Goal: Task Accomplishment & Management: Use online tool/utility

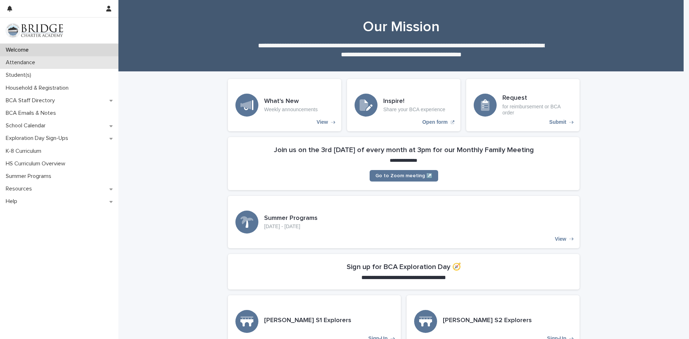
click at [14, 58] on div "Attendance" at bounding box center [59, 62] width 118 height 13
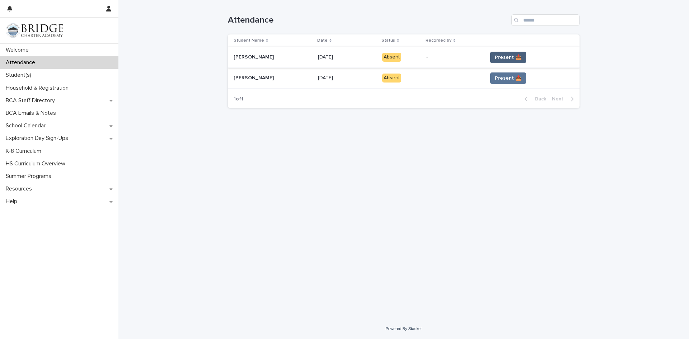
click at [503, 56] on span "Present 📥" at bounding box center [508, 57] width 27 height 7
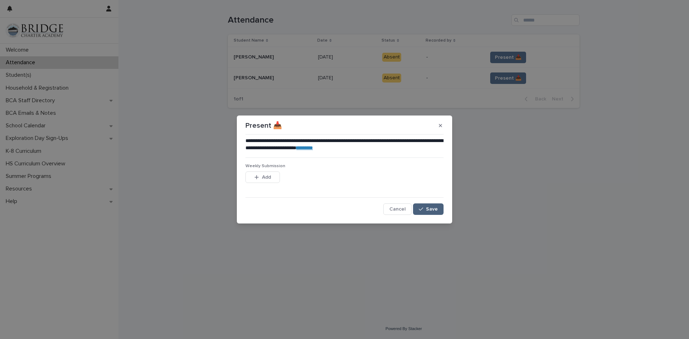
click at [430, 207] on span "Save" at bounding box center [432, 209] width 12 height 5
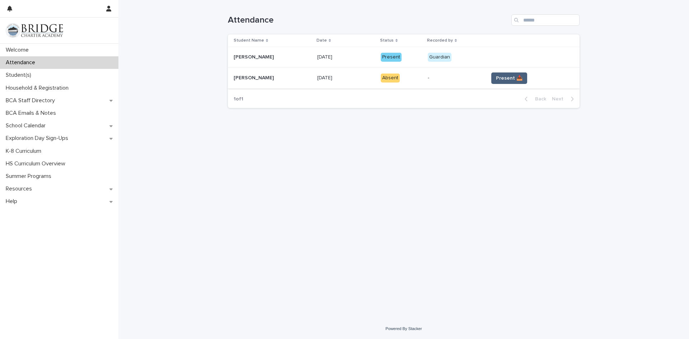
click at [503, 79] on span "Present 📥" at bounding box center [509, 78] width 27 height 7
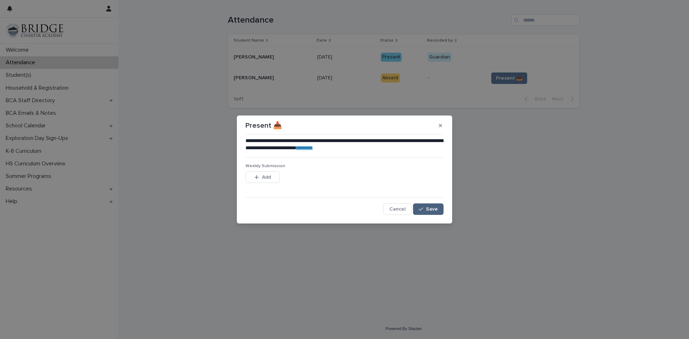
click at [429, 204] on button "Save" at bounding box center [428, 208] width 30 height 11
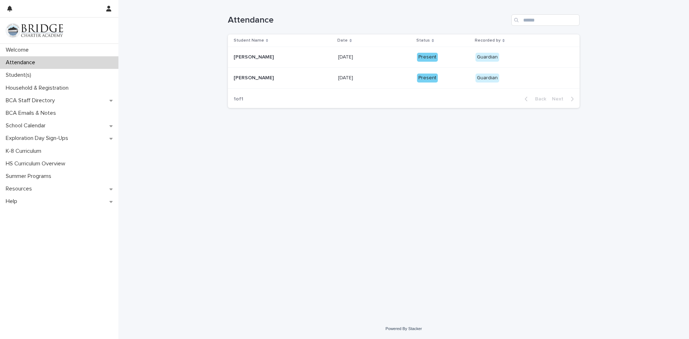
click at [430, 204] on div "Loading... Saving… Loading... Saving… Attendance Student Name Date Status Recor…" at bounding box center [403, 150] width 359 height 301
